Goal: Transaction & Acquisition: Purchase product/service

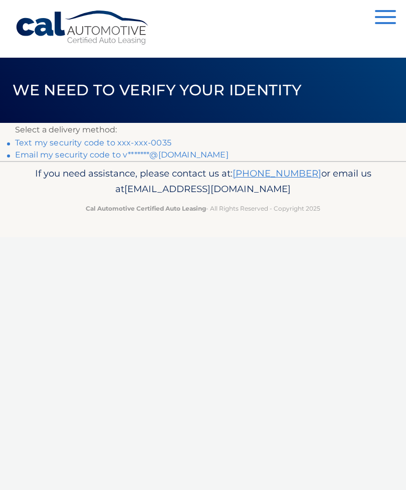
click at [146, 144] on link "Text my security code to xxx-xxx-0035" at bounding box center [93, 143] width 156 height 10
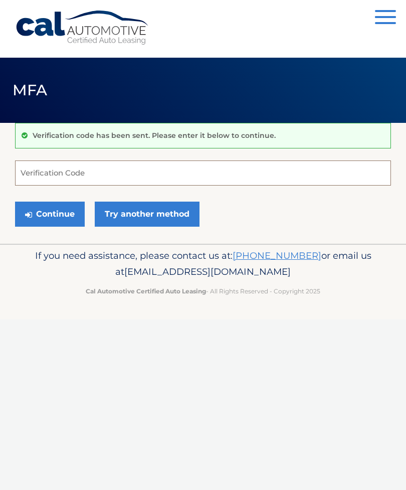
click at [110, 178] on input "Verification Code" at bounding box center [203, 172] width 376 height 25
type input "878947"
click at [52, 206] on button "Continue" at bounding box center [50, 213] width 70 height 25
click at [70, 175] on input "Verification Code" at bounding box center [203, 172] width 376 height 25
type input "878947"
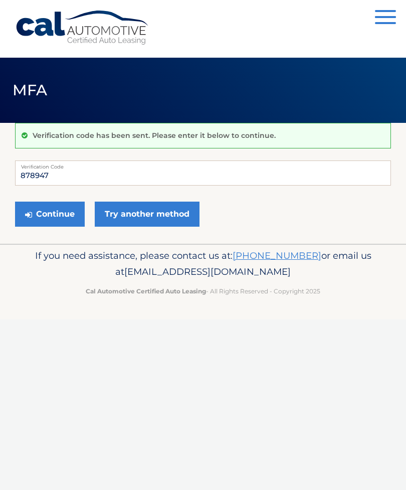
click at [52, 217] on button "Continue" at bounding box center [50, 213] width 70 height 25
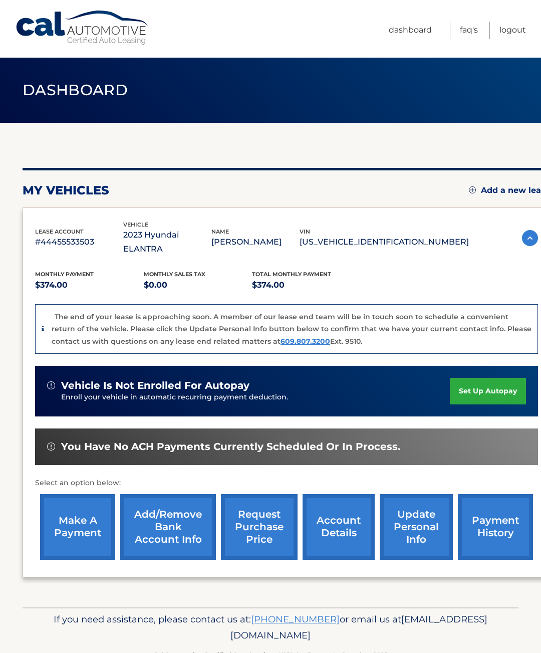
scroll to position [13, 0]
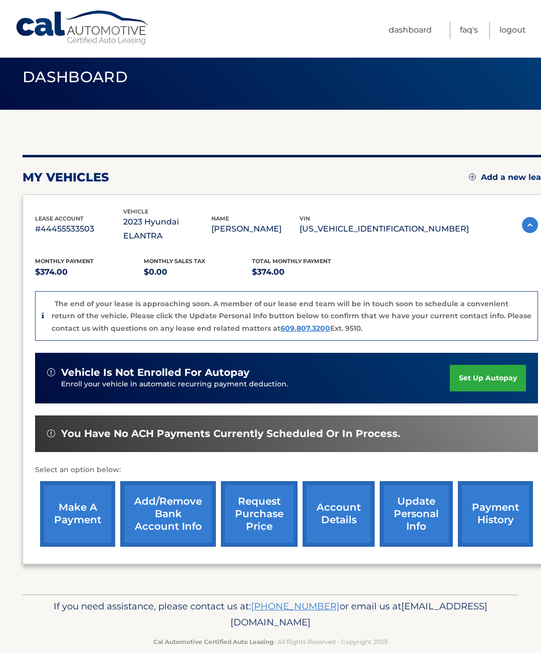
click at [256, 510] on link "request purchase price" at bounding box center [259, 514] width 77 height 66
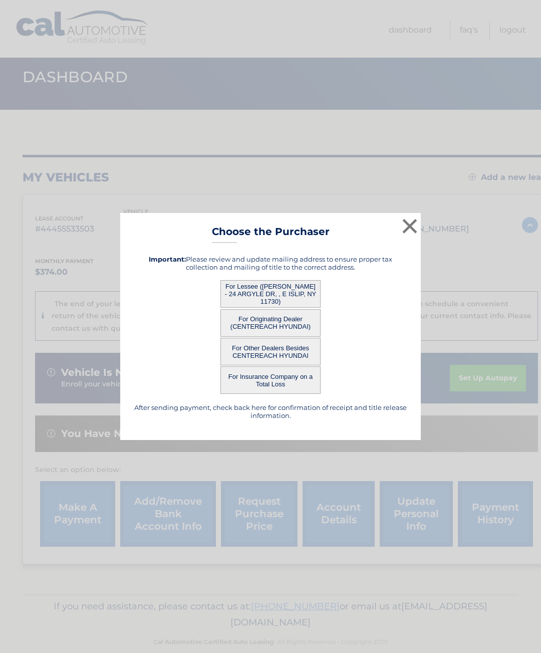
click at [289, 294] on button "For Lessee (VINCENT BORELLI - 24 ARGYLE DR, , E ISLIP, NY 11730)" at bounding box center [270, 294] width 100 height 28
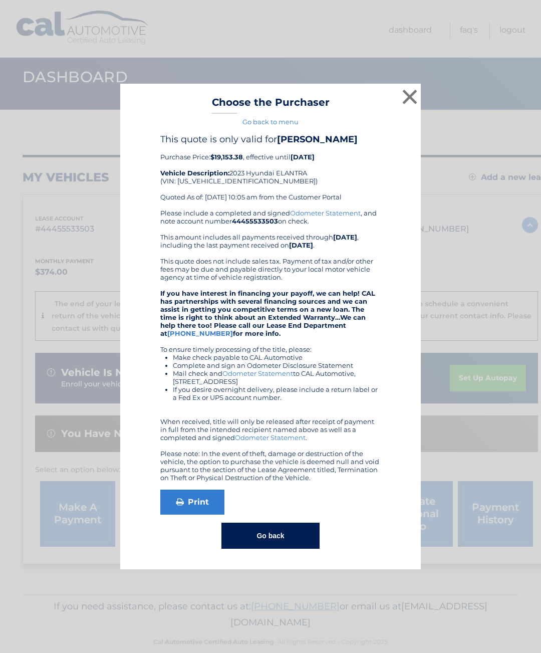
click at [412, 103] on button "×" at bounding box center [410, 97] width 20 height 20
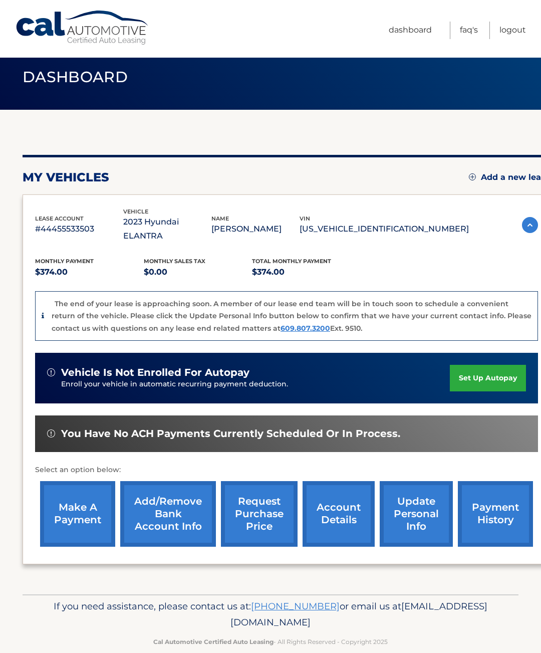
click at [272, 505] on link "request purchase price" at bounding box center [259, 514] width 77 height 66
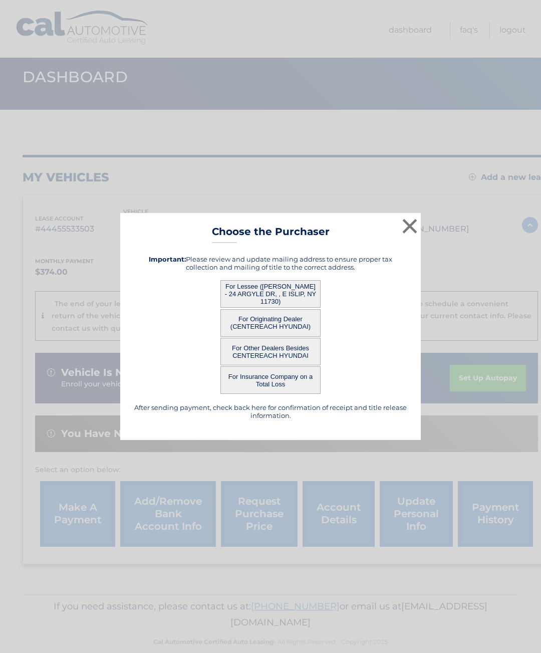
click at [284, 300] on button "For Lessee (VINCENT BORELLI - 24 ARGYLE DR, , E ISLIP, NY 11730)" at bounding box center [270, 294] width 100 height 28
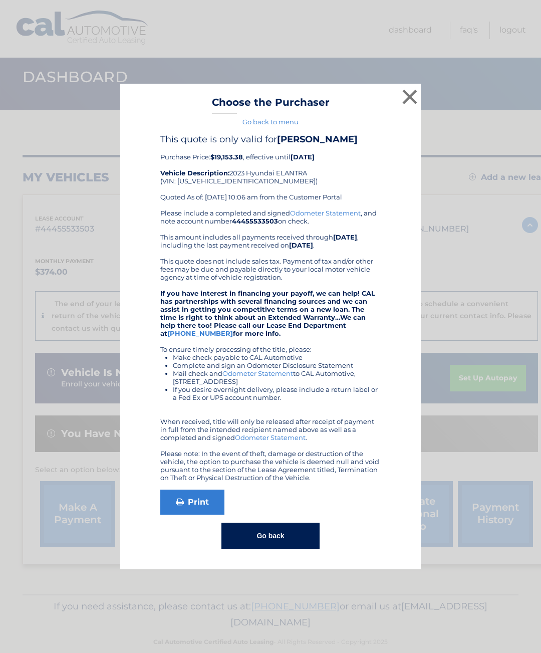
click at [410, 94] on button "×" at bounding box center [410, 97] width 20 height 20
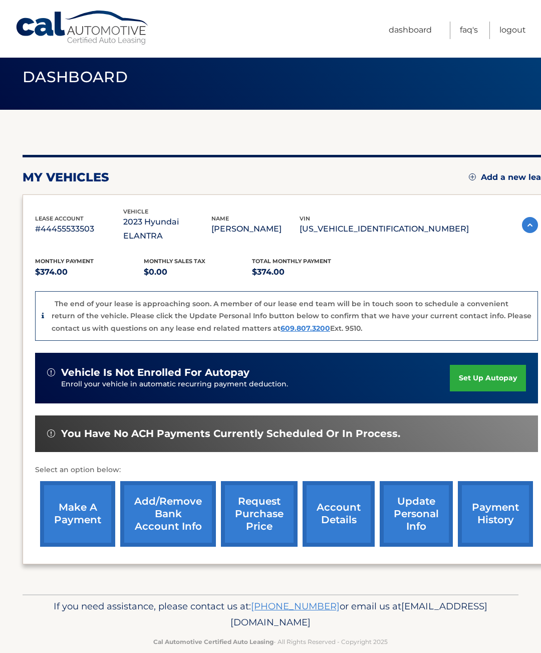
click at [66, 505] on link "make a payment" at bounding box center [77, 514] width 75 height 66
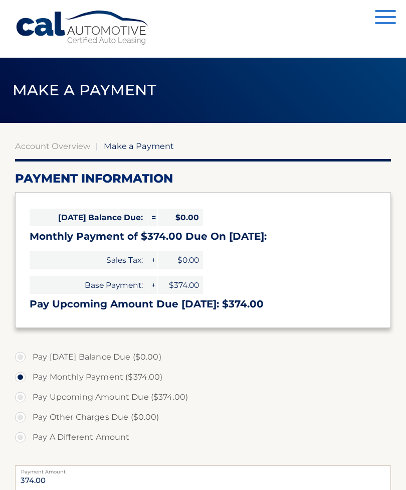
select select "ZjY2Y2UyNTYtM2EyYS00ZWY4LWE0OTQtOGIxNDI1ZWVmZWI0"
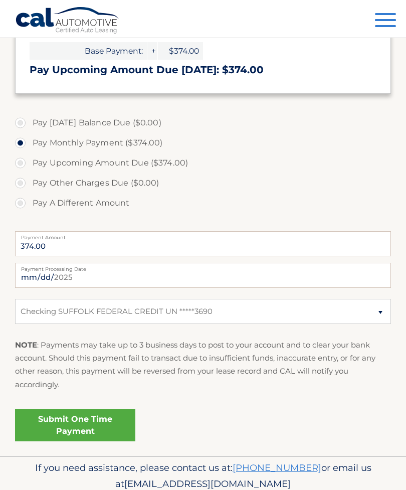
scroll to position [239, 0]
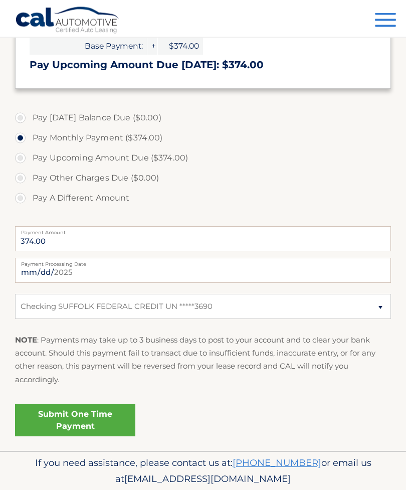
click at [97, 419] on link "Submit One Time Payment" at bounding box center [75, 420] width 120 height 32
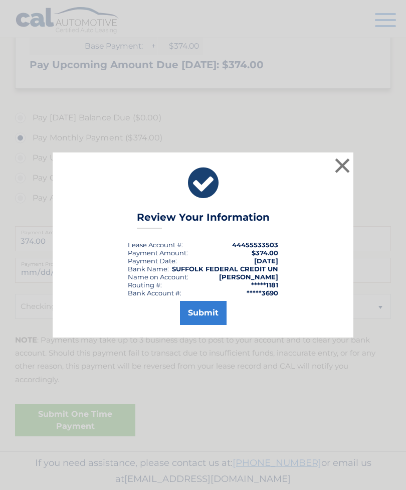
click at [215, 325] on button "Submit" at bounding box center [203, 313] width 47 height 24
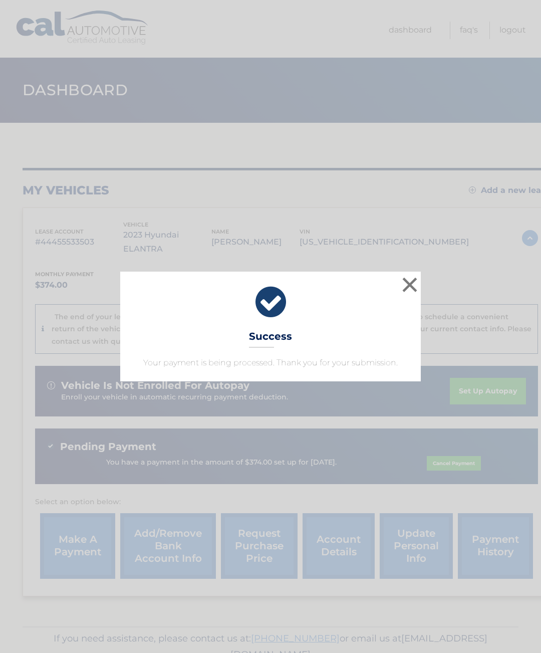
click at [412, 285] on button "×" at bounding box center [410, 285] width 20 height 20
